Goal: Task Accomplishment & Management: Manage account settings

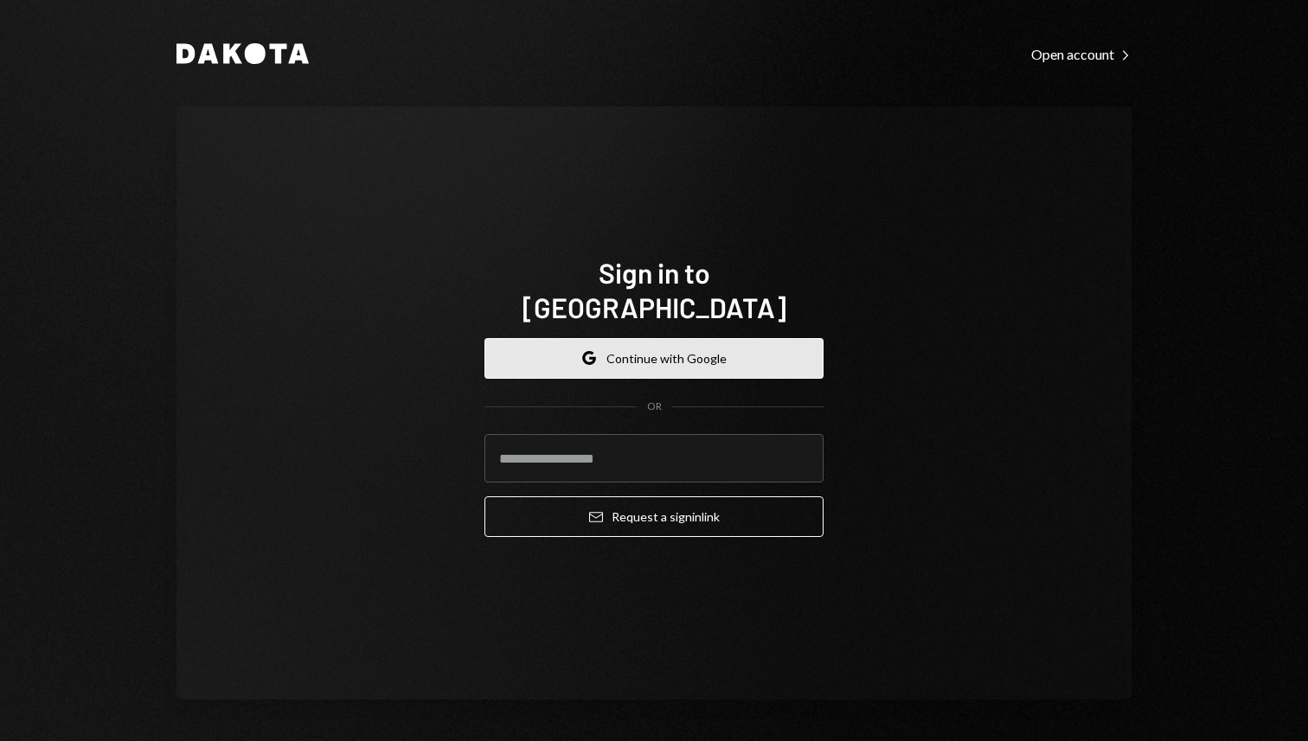
click at [701, 354] on button "Google Continue with Google" at bounding box center [653, 358] width 339 height 41
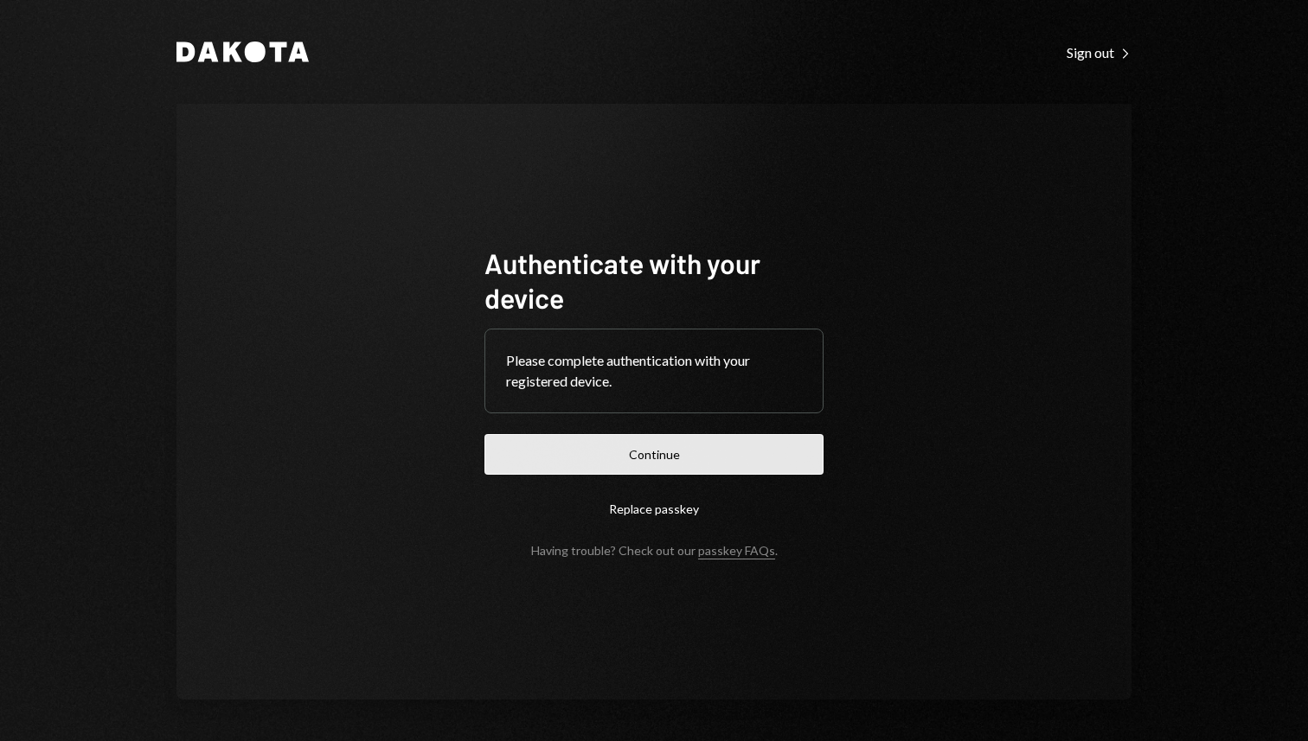
click at [644, 450] on button "Continue" at bounding box center [653, 454] width 339 height 41
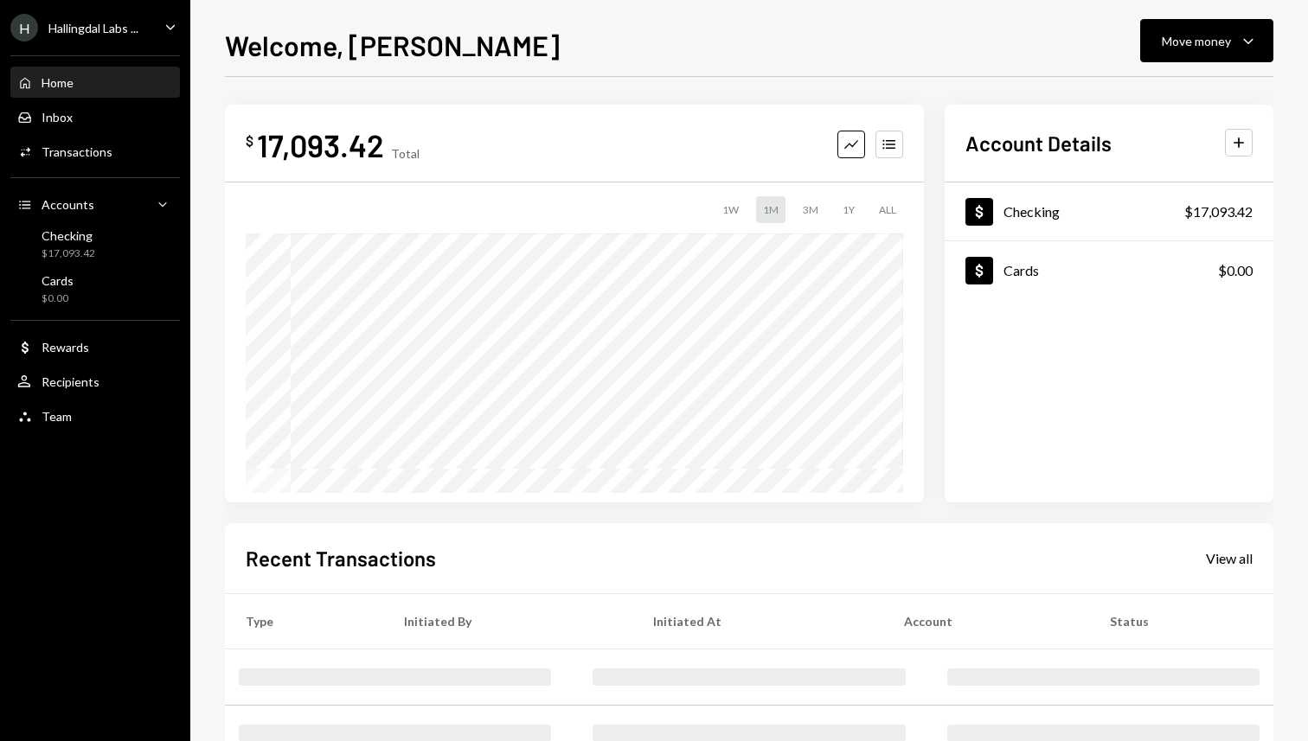
click at [804, 129] on div "$ 17,093.42 Total Graph Accounts" at bounding box center [574, 144] width 657 height 39
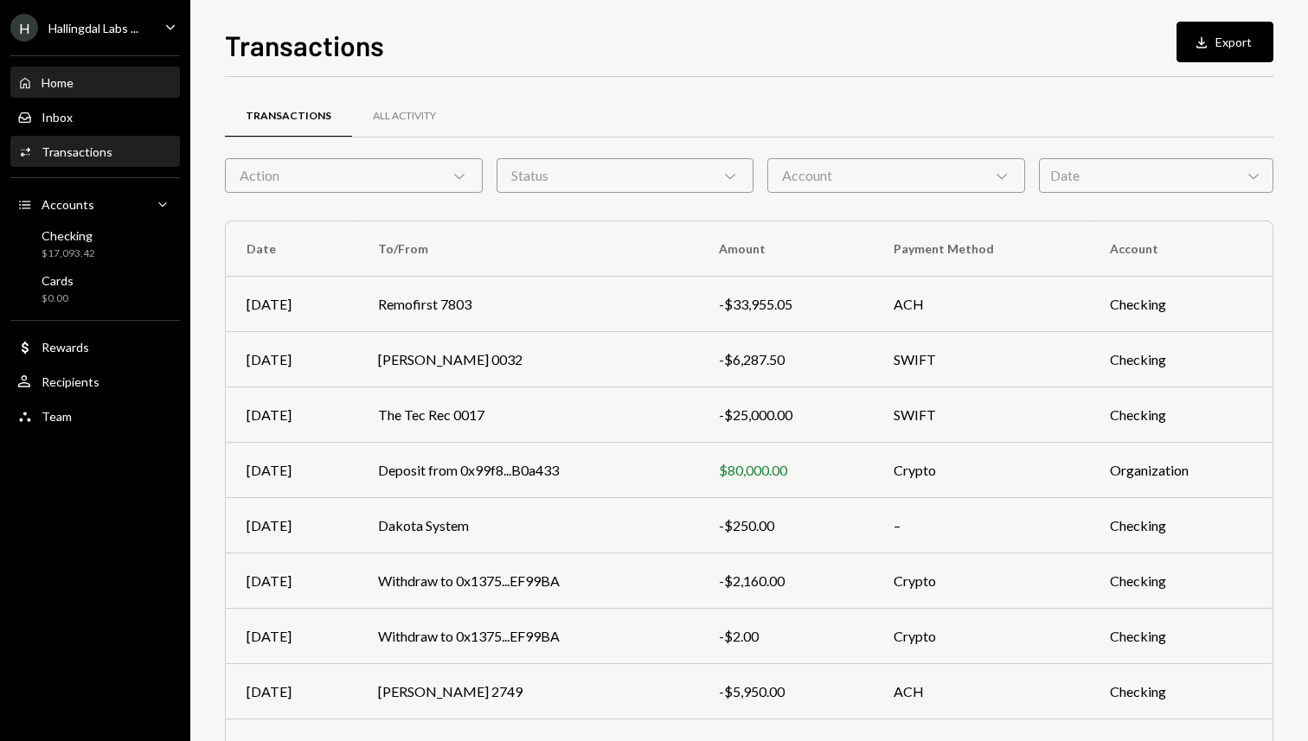
click at [86, 86] on div "Home Home" at bounding box center [95, 83] width 156 height 16
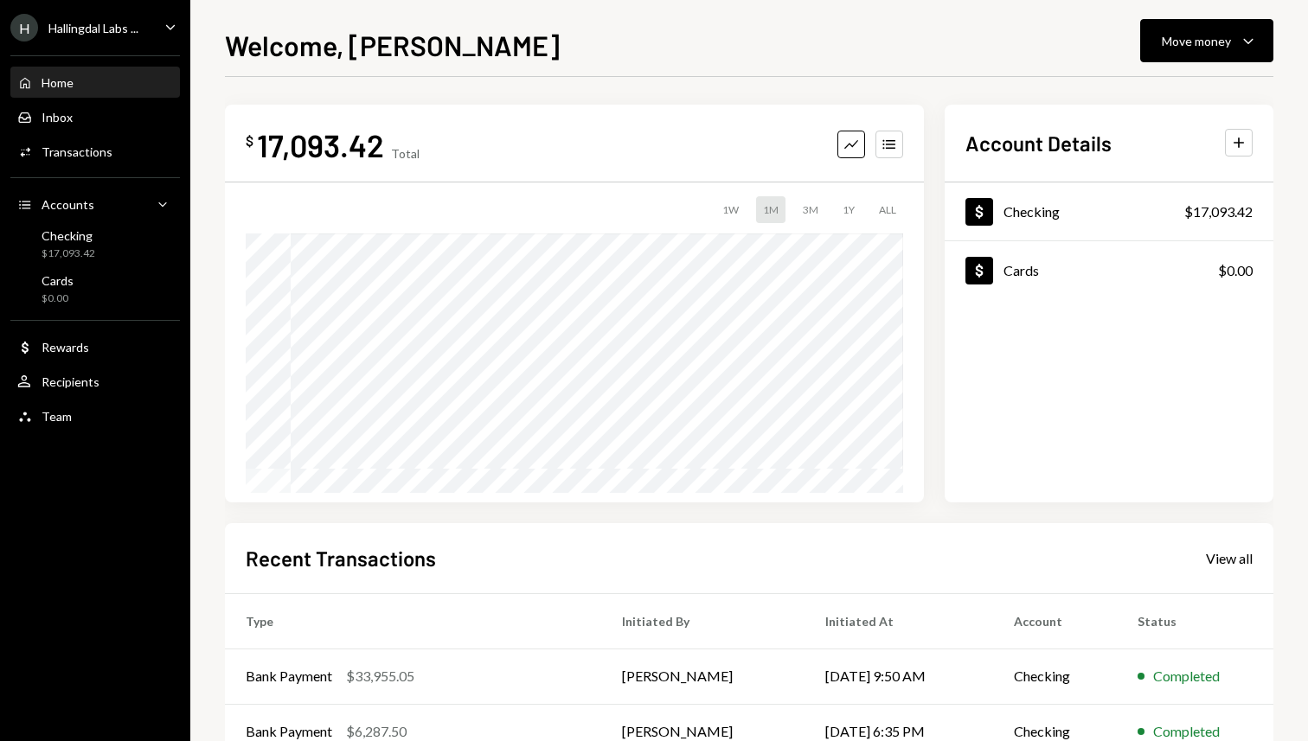
click at [177, 31] on icon "Caret Down" at bounding box center [170, 26] width 19 height 19
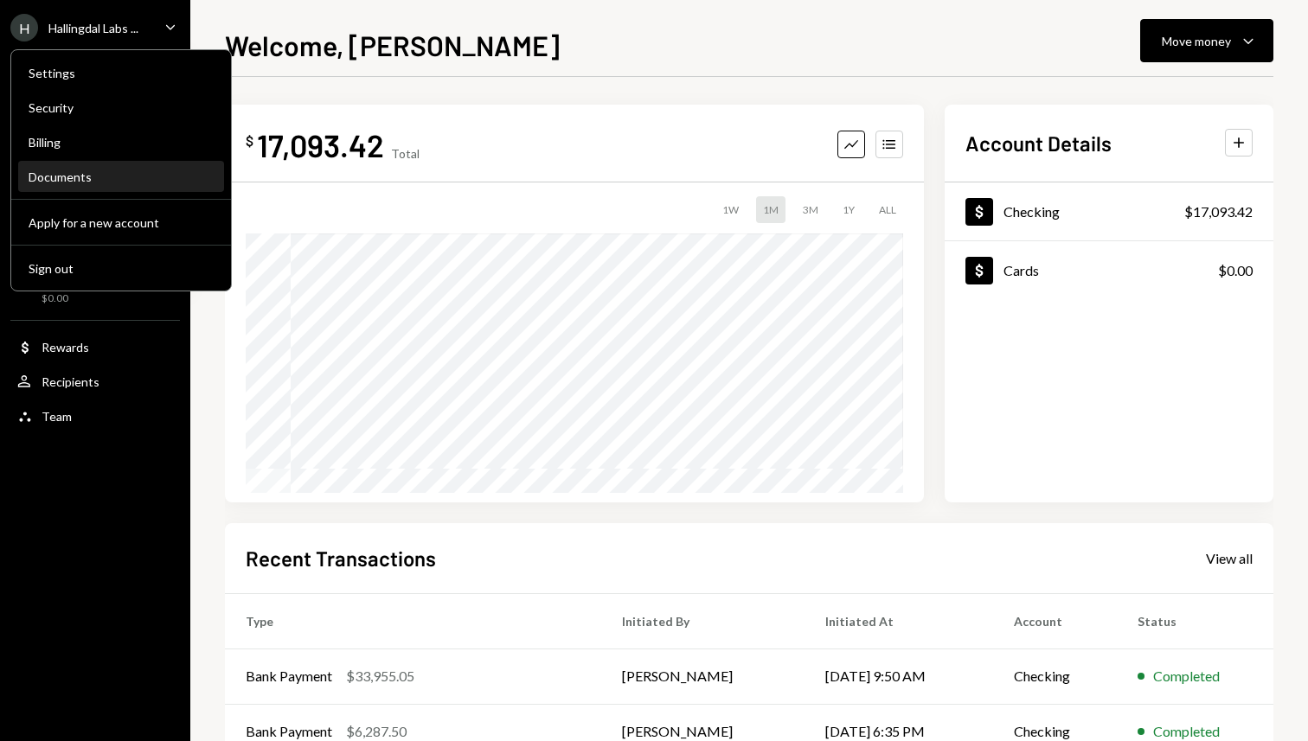
click at [131, 170] on div "Documents" at bounding box center [121, 177] width 185 height 15
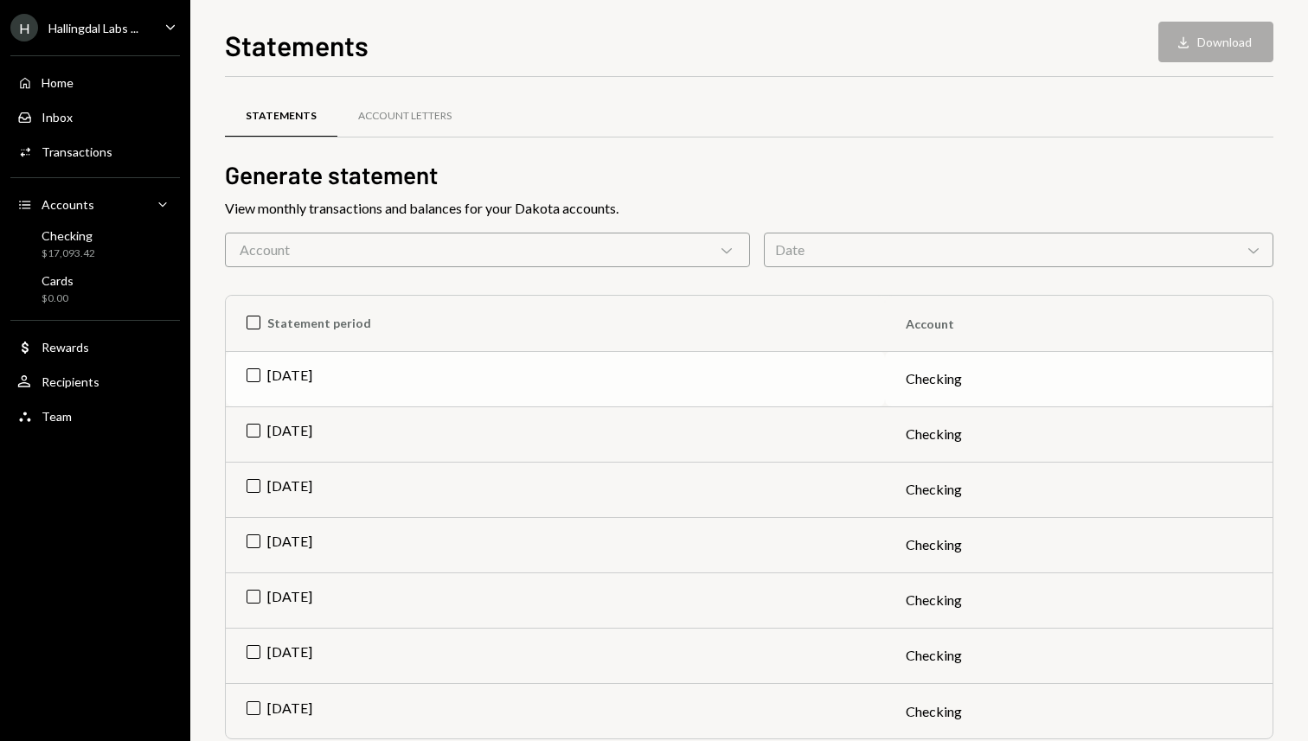
click at [246, 377] on td "[DATE]" at bounding box center [555, 378] width 659 height 55
click at [1193, 55] on button "Download Download" at bounding box center [1215, 42] width 115 height 41
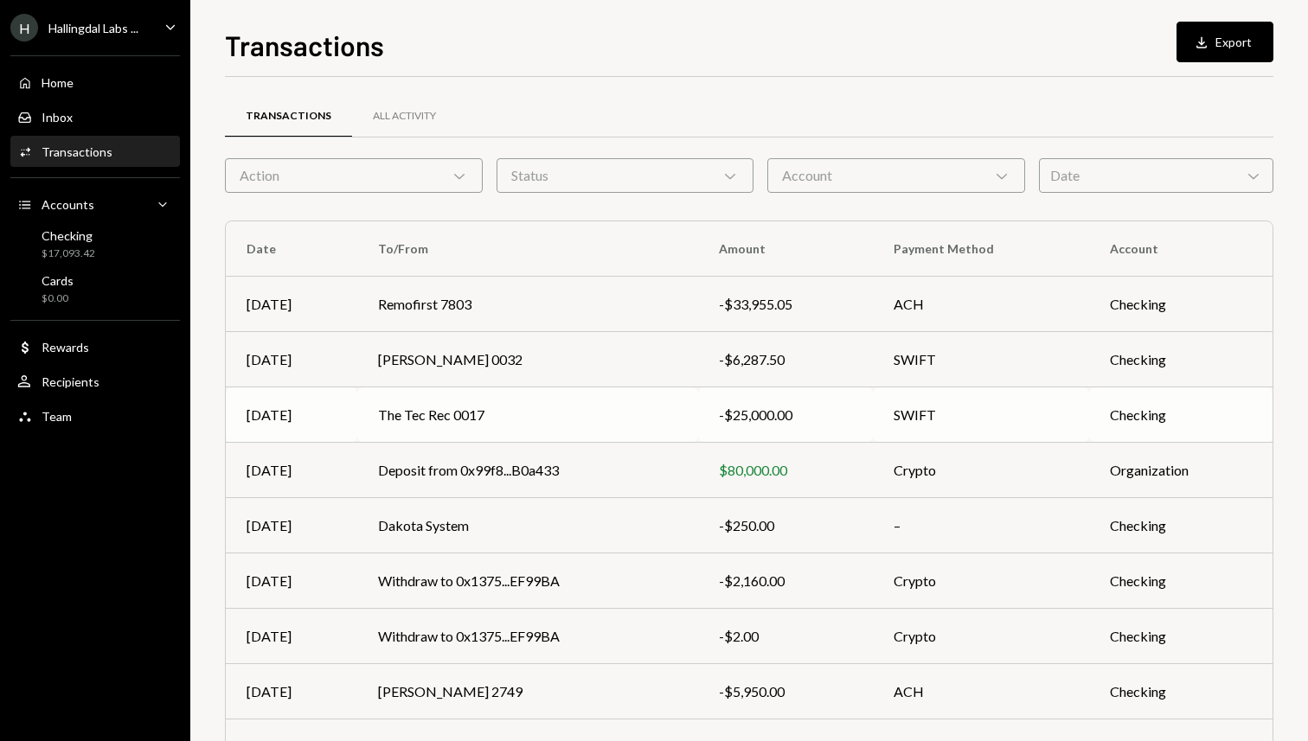
scroll to position [162, 0]
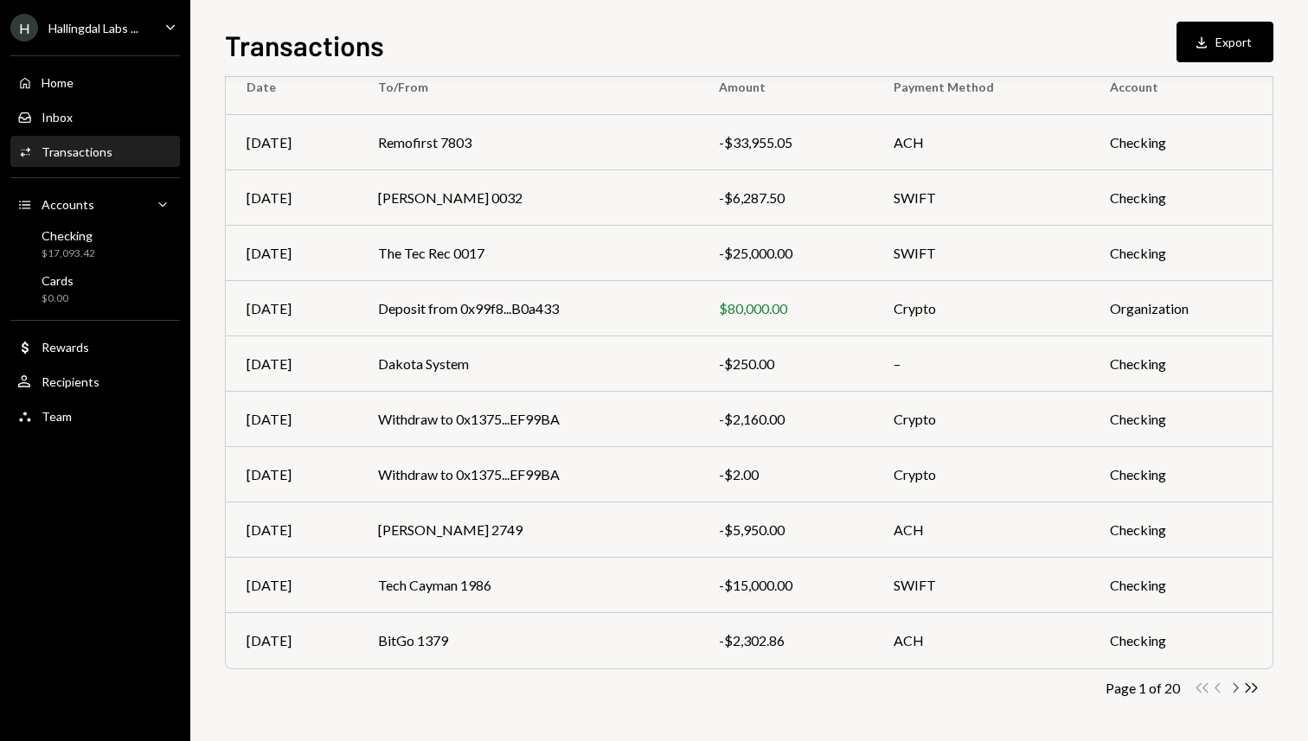
click at [1236, 687] on icon "button" at bounding box center [1235, 688] width 5 height 10
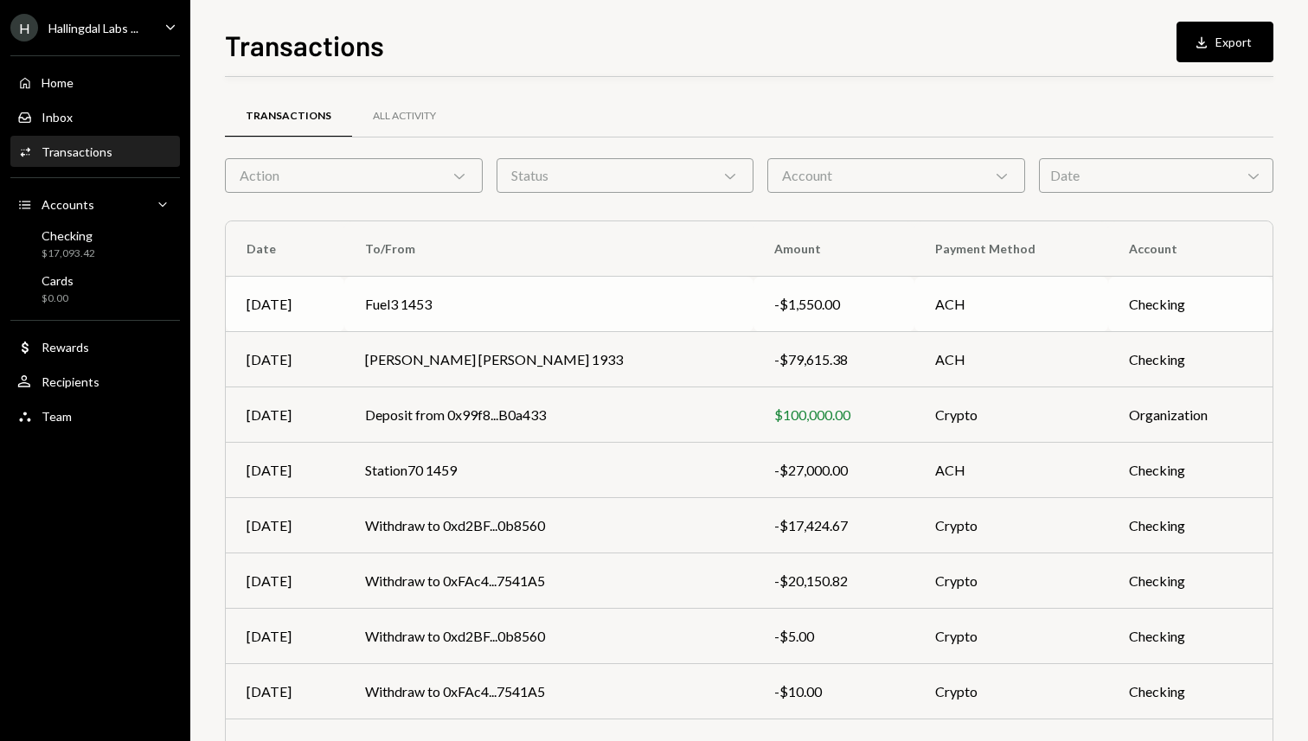
scroll to position [37, 0]
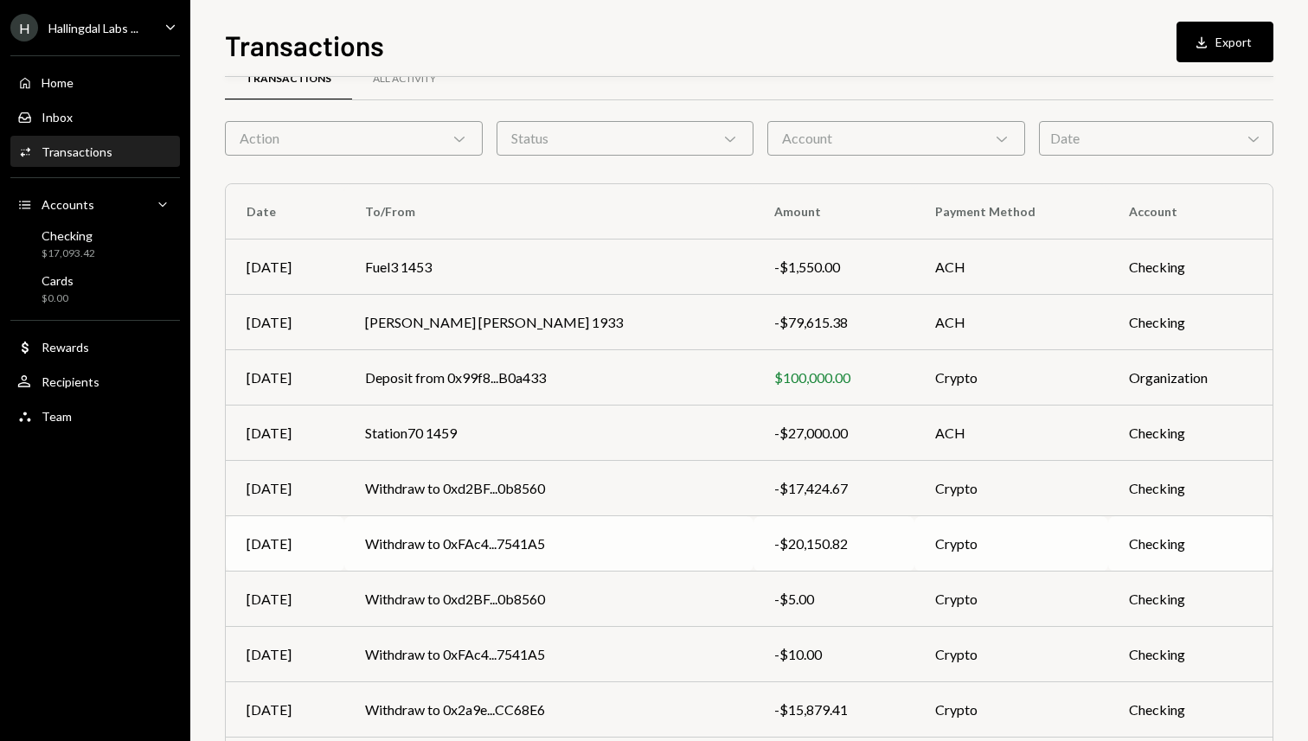
click at [593, 534] on td "Withdraw to 0xFAc4...7541A5" at bounding box center [548, 543] width 409 height 55
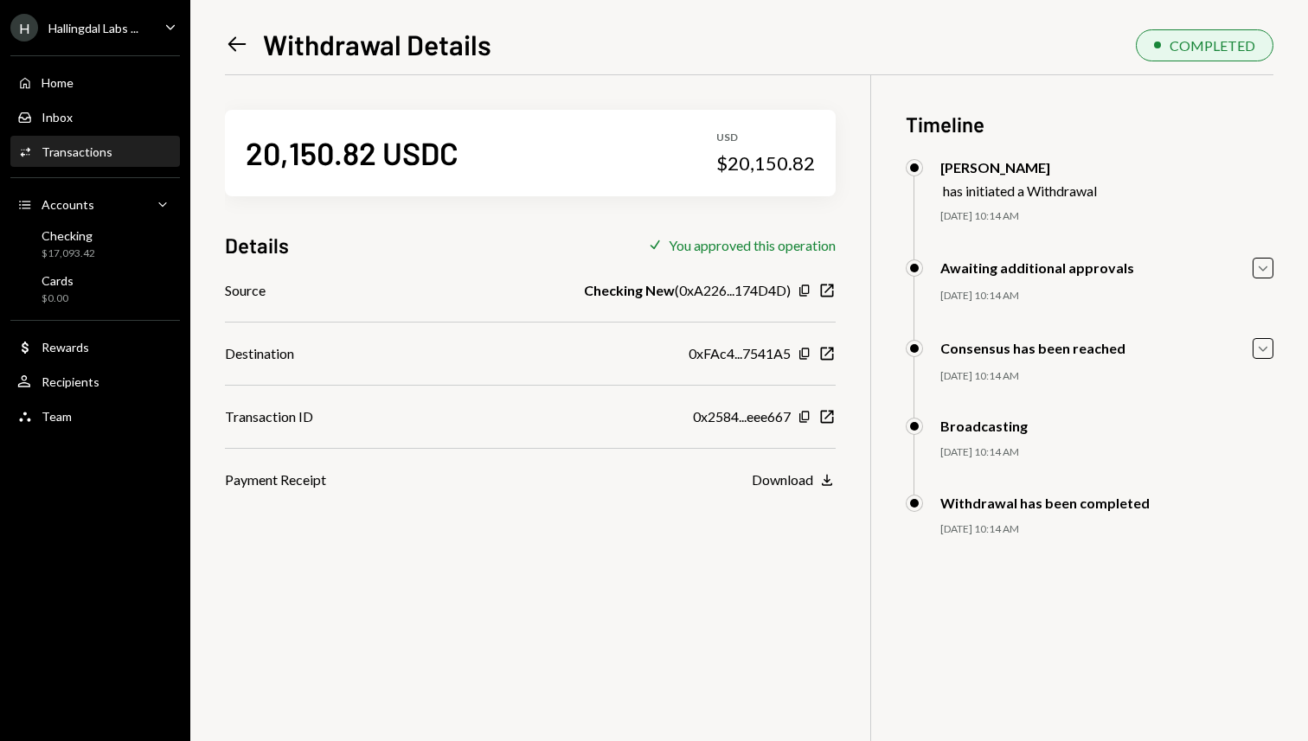
click at [232, 42] on icon "Left Arrow" at bounding box center [237, 44] width 24 height 24
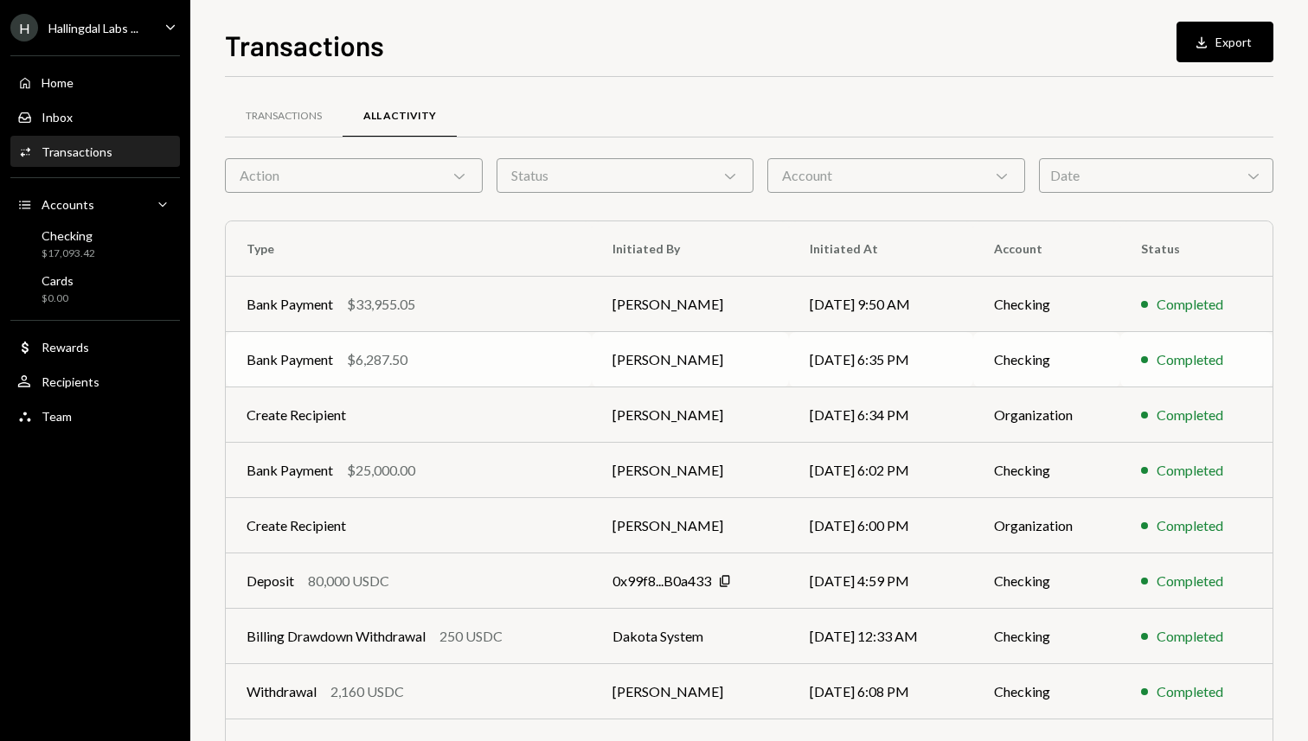
scroll to position [162, 0]
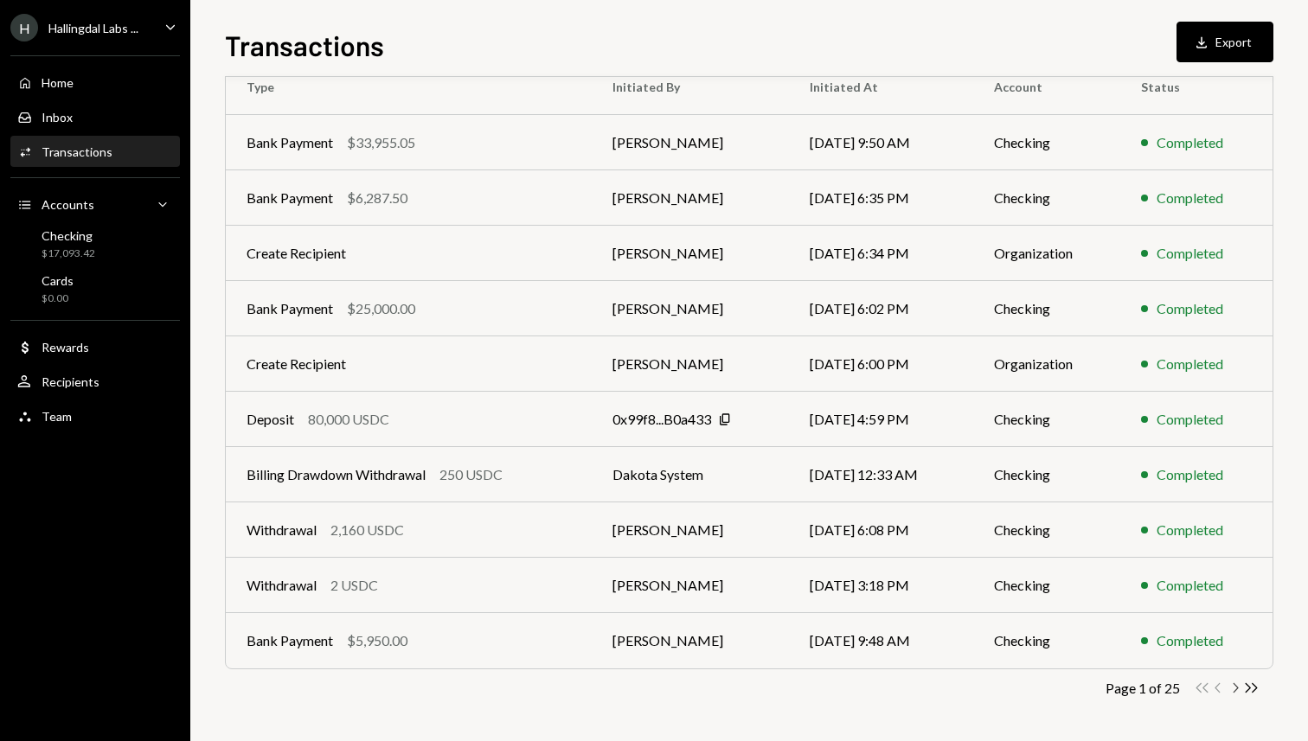
click at [1234, 688] on icon "Chevron Right" at bounding box center [1234, 688] width 16 height 16
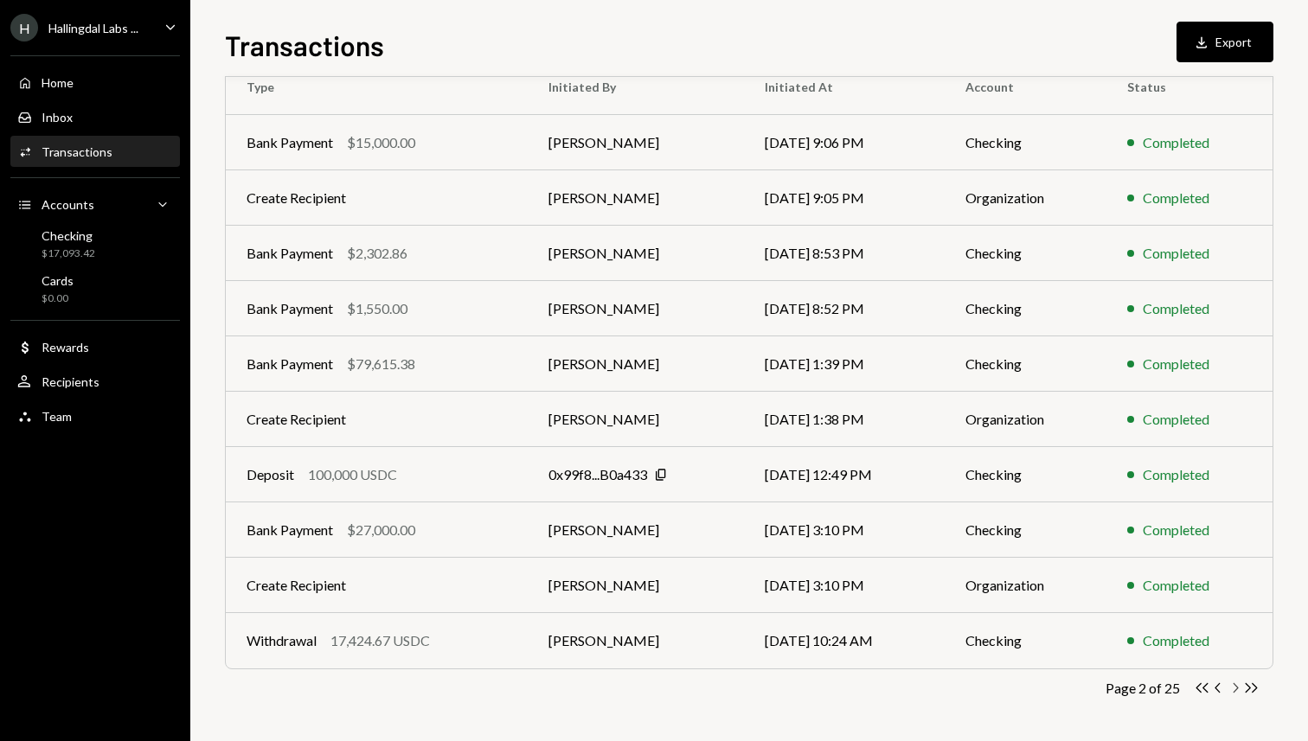
click at [1233, 688] on icon "Chevron Right" at bounding box center [1234, 688] width 16 height 16
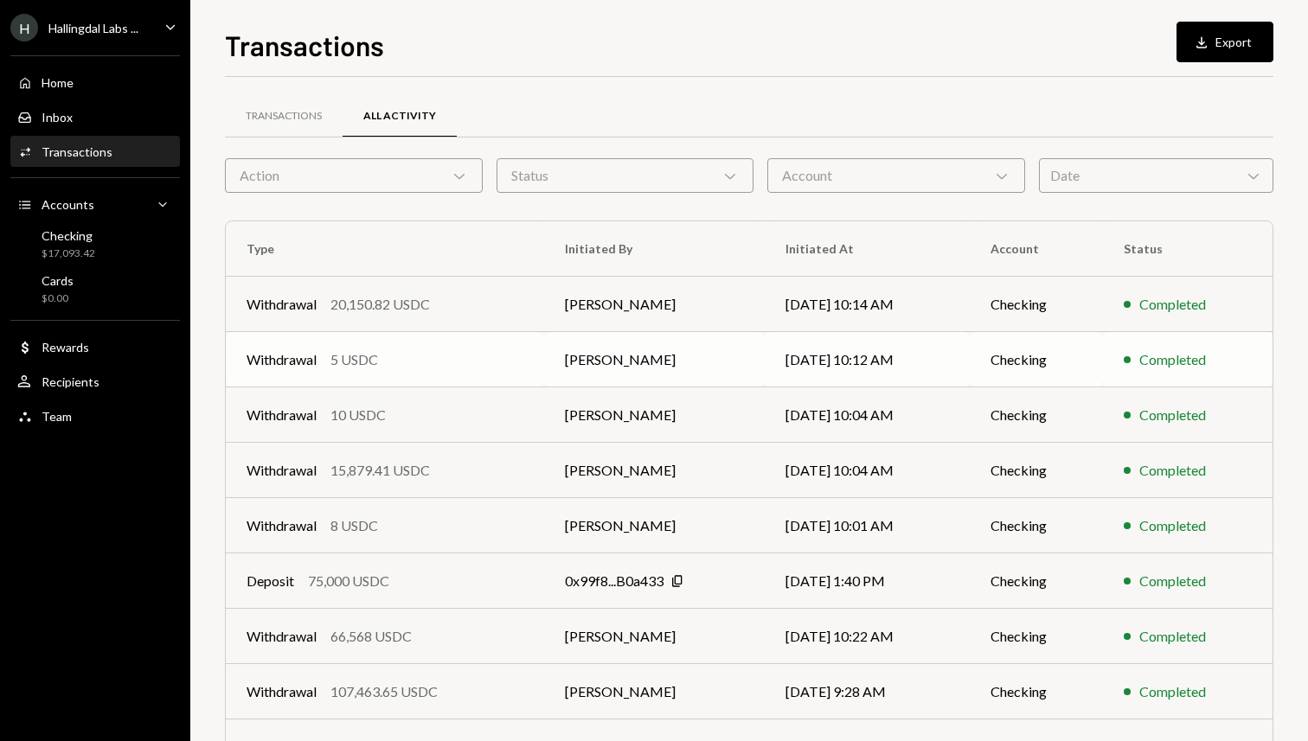
click at [475, 357] on div "Withdrawal 5 USDC" at bounding box center [385, 359] width 277 height 21
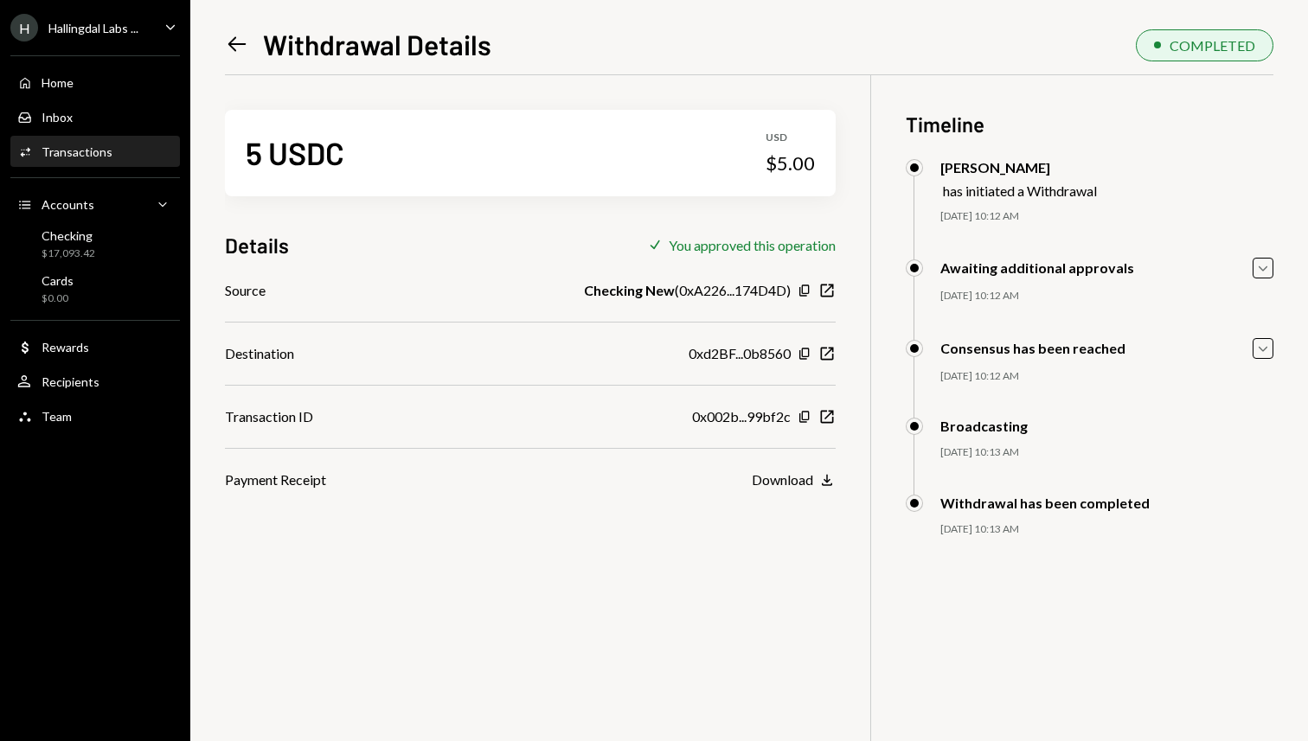
click at [235, 35] on icon "Left Arrow" at bounding box center [237, 44] width 24 height 24
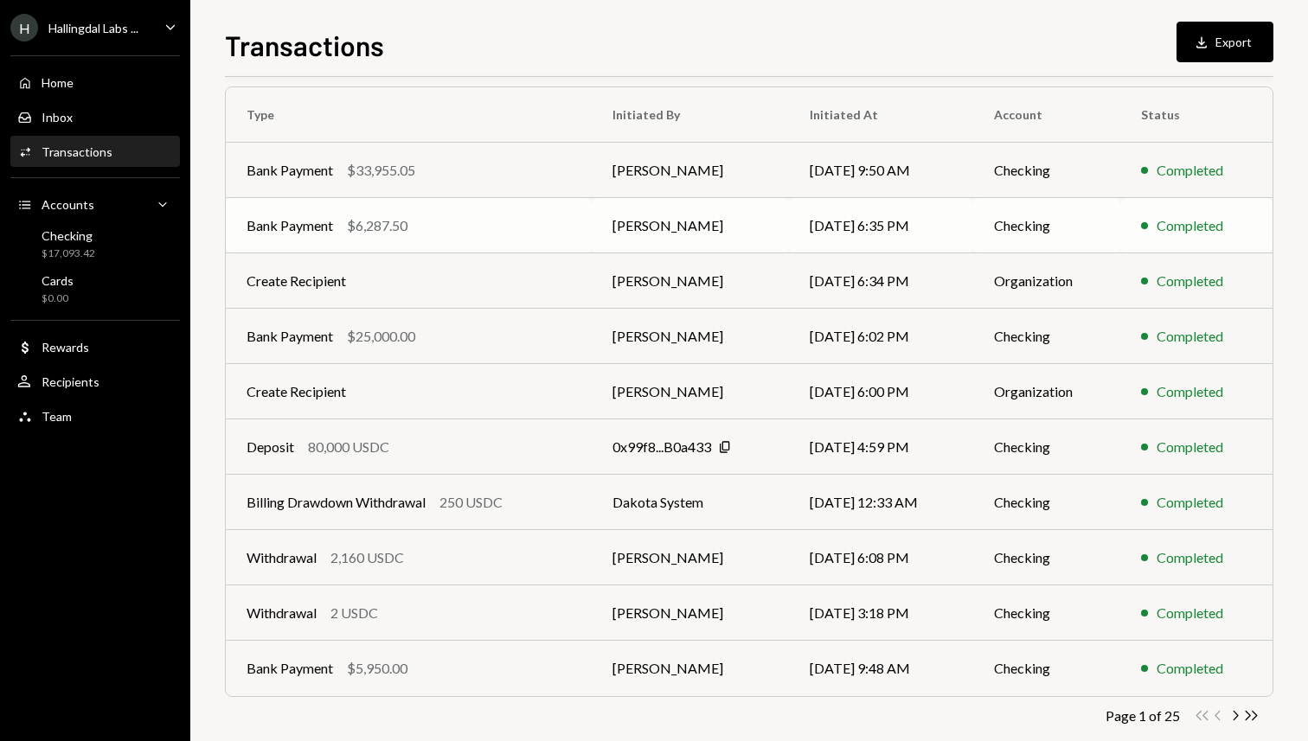
scroll to position [162, 0]
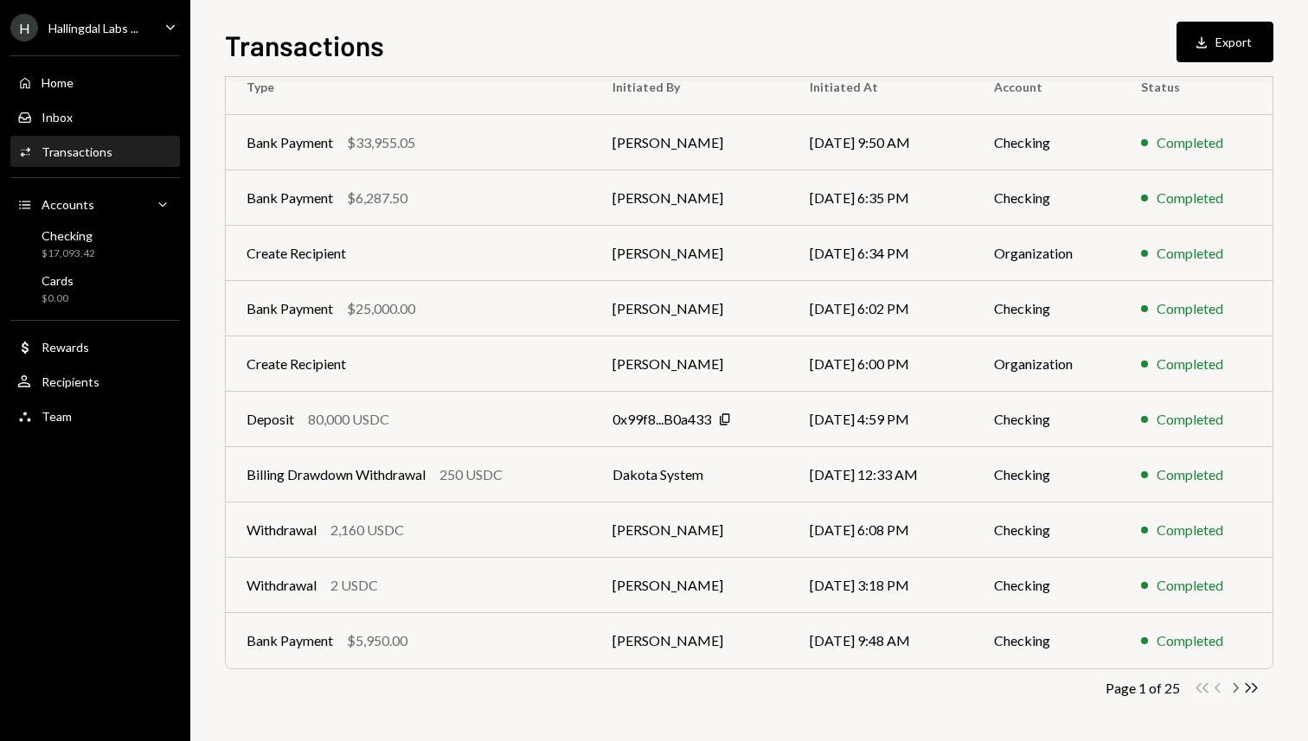
click at [1234, 686] on icon "Chevron Right" at bounding box center [1234, 688] width 16 height 16
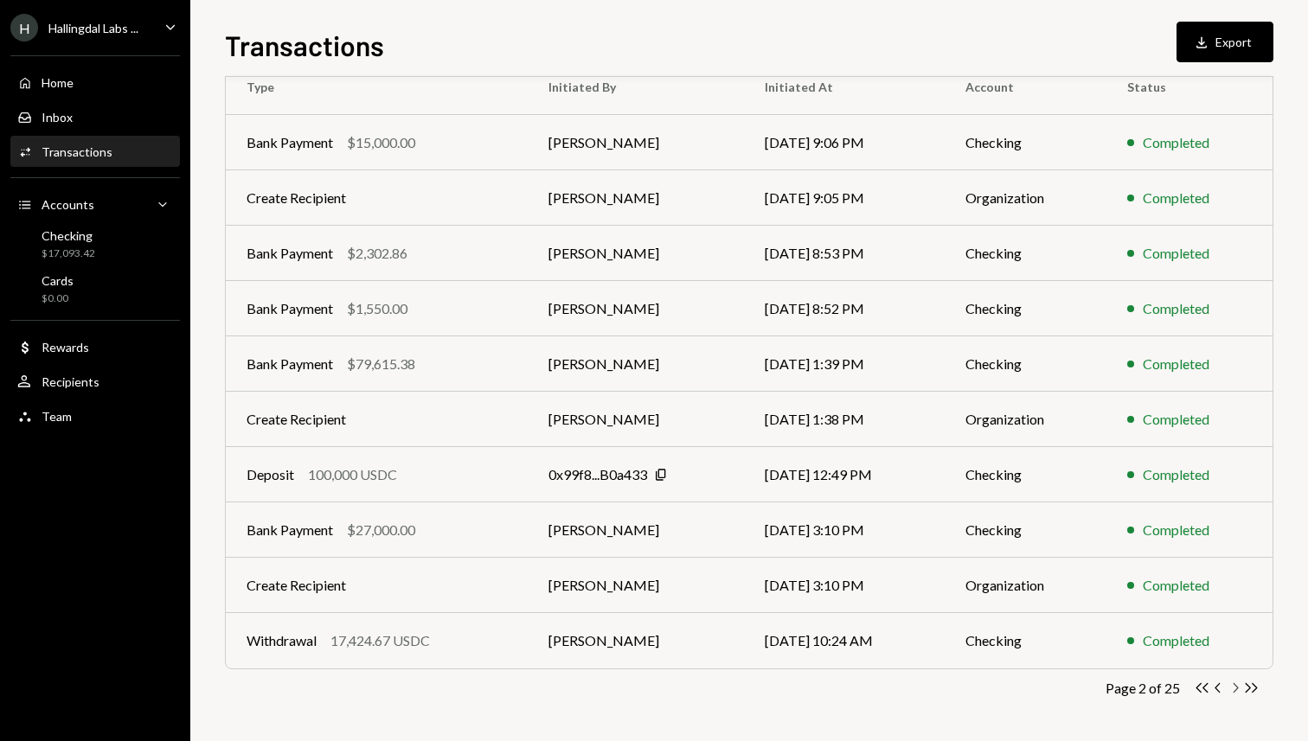
click at [1234, 686] on icon "Chevron Right" at bounding box center [1234, 688] width 16 height 16
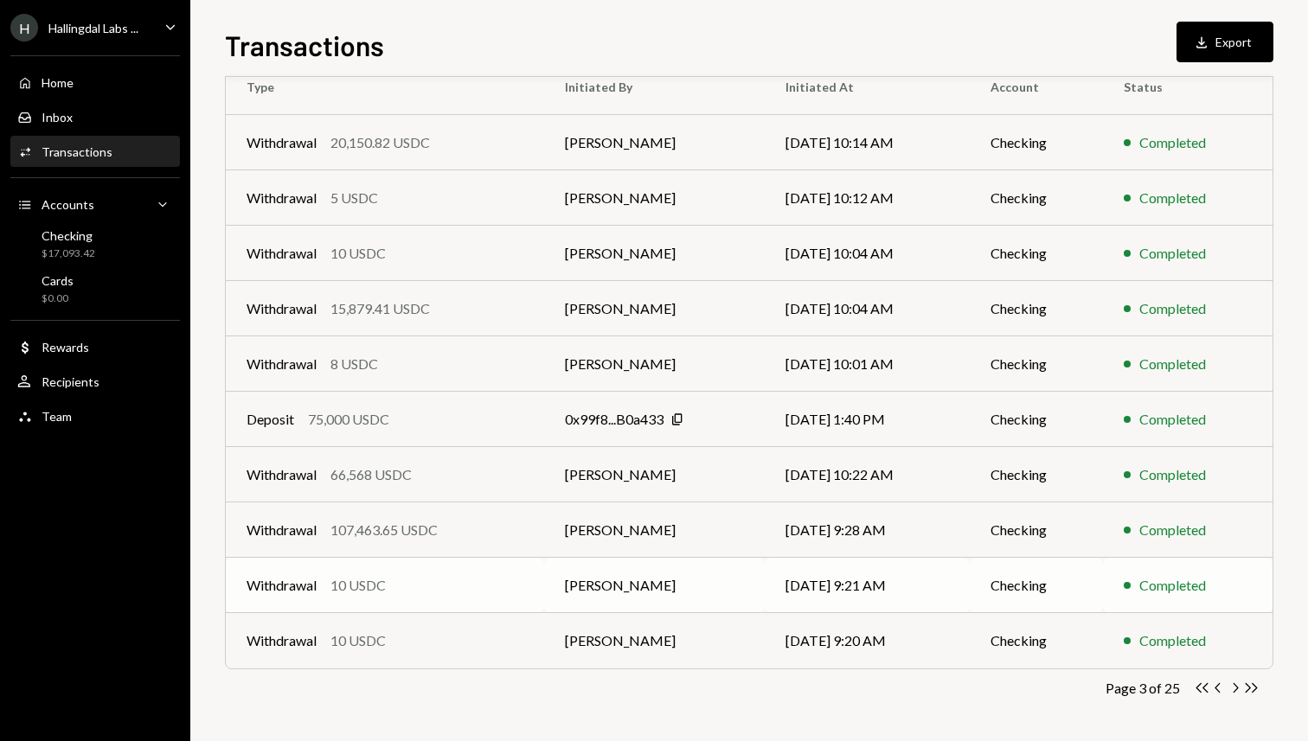
scroll to position [0, 0]
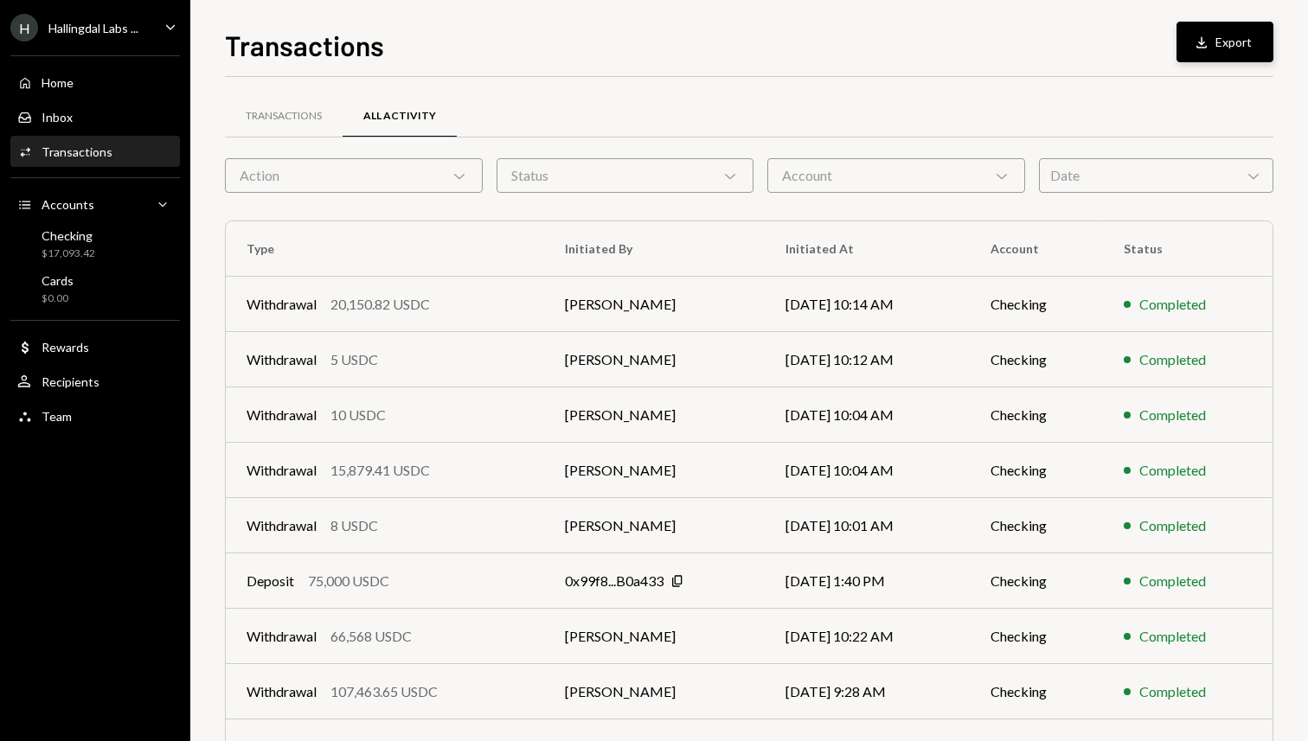
click at [1215, 37] on button "Download Export" at bounding box center [1224, 42] width 97 height 41
